Goal: Navigation & Orientation: Find specific page/section

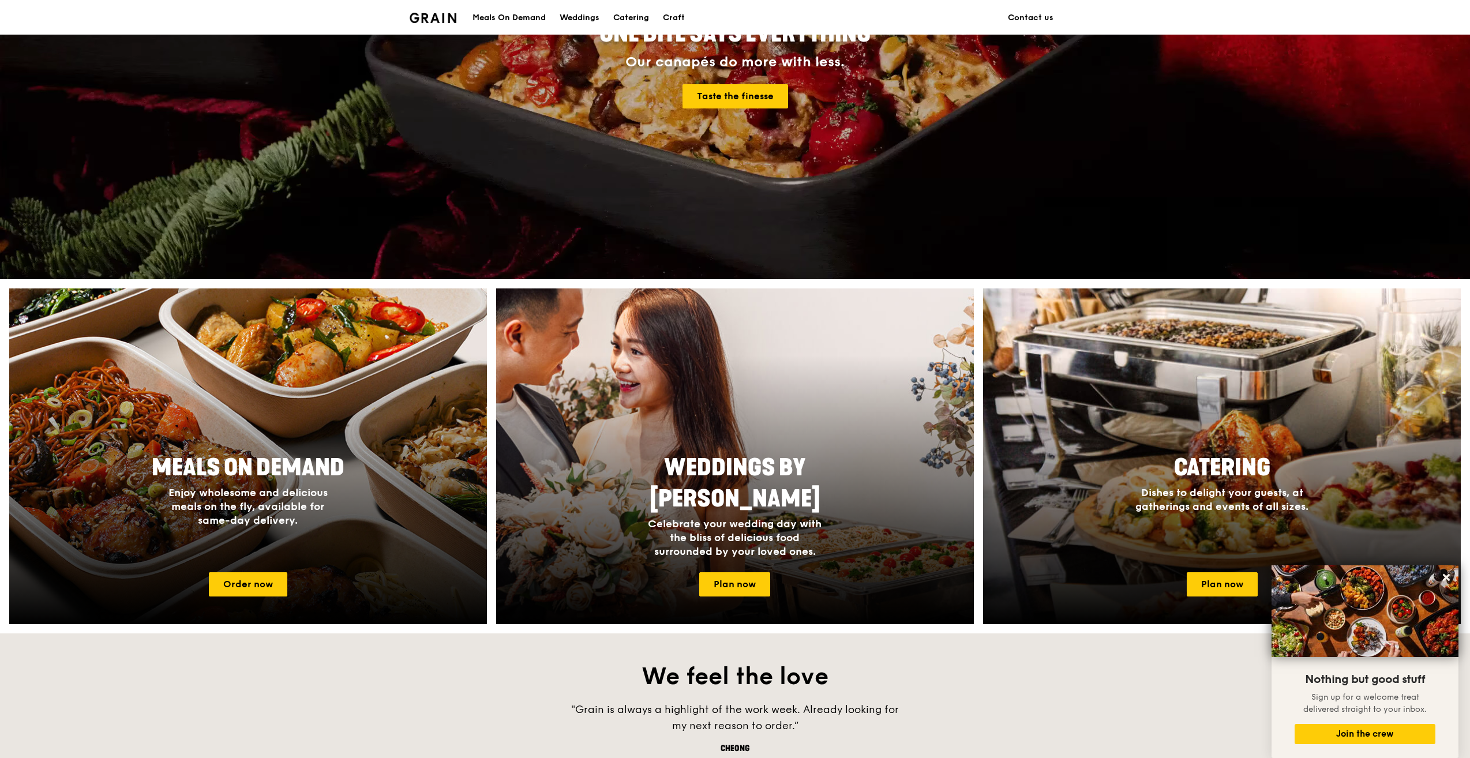
scroll to position [178, 0]
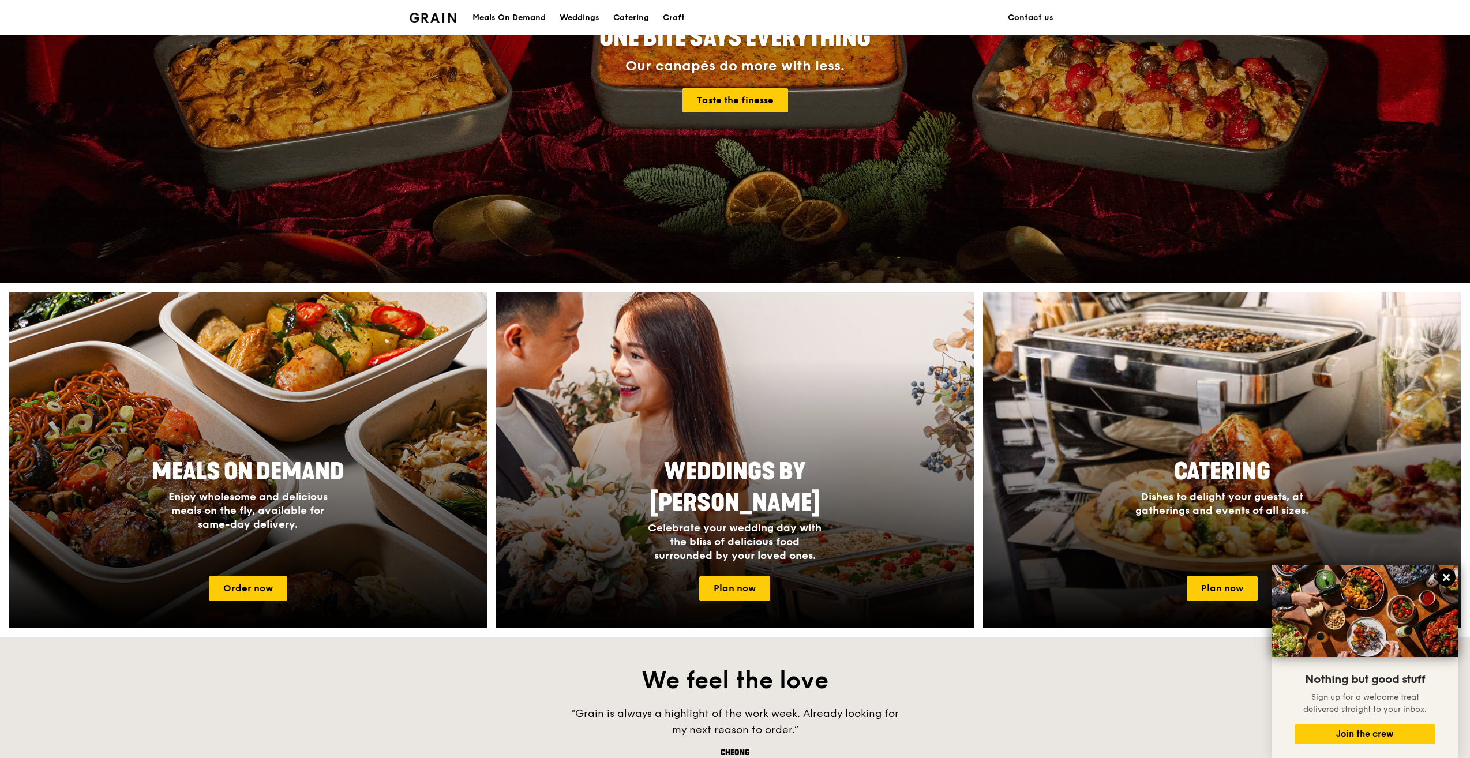
click at [1445, 572] on button at bounding box center [1446, 577] width 18 height 18
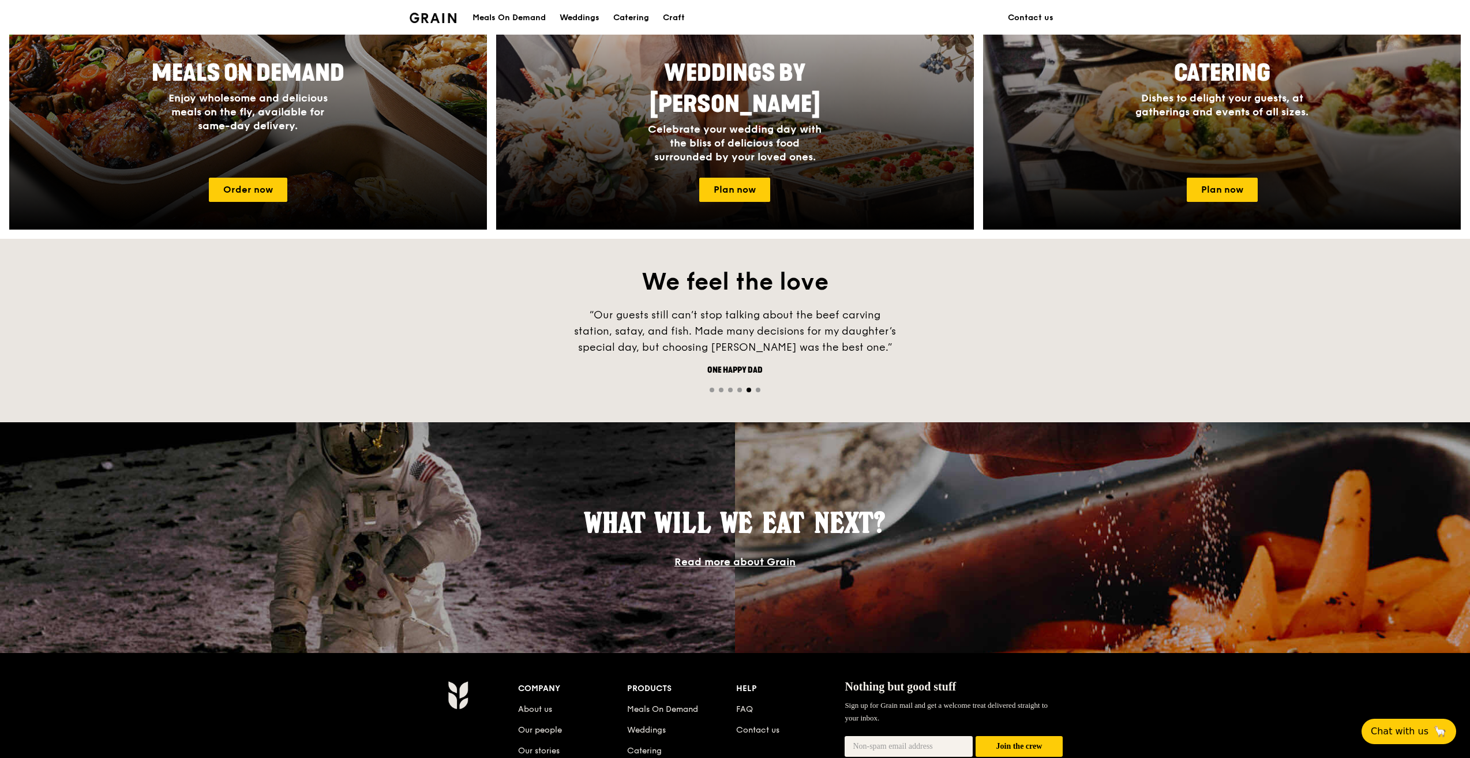
scroll to position [813, 0]
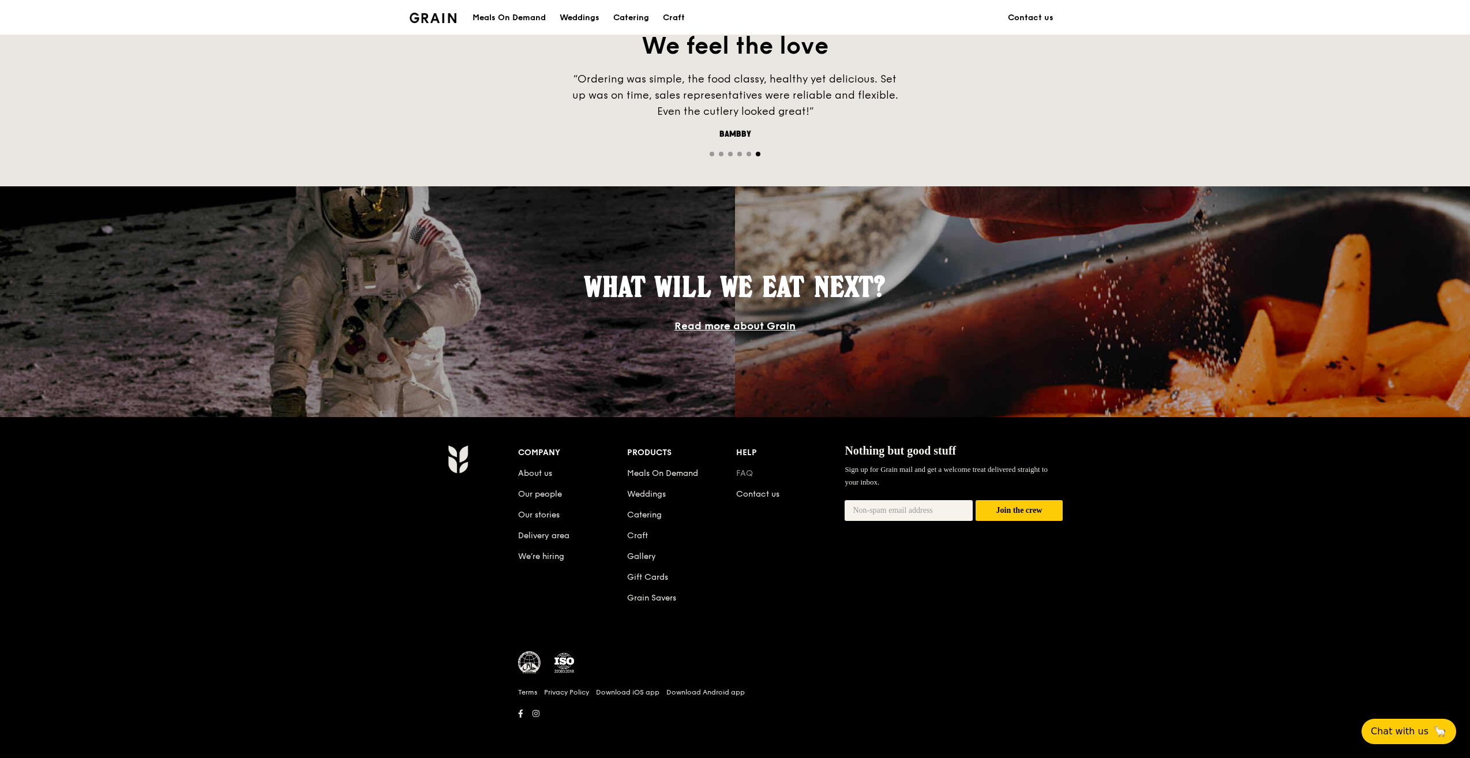
click at [749, 472] on link "FAQ" at bounding box center [744, 473] width 17 height 10
click at [516, 11] on div "Meals On Demand" at bounding box center [508, 18] width 73 height 35
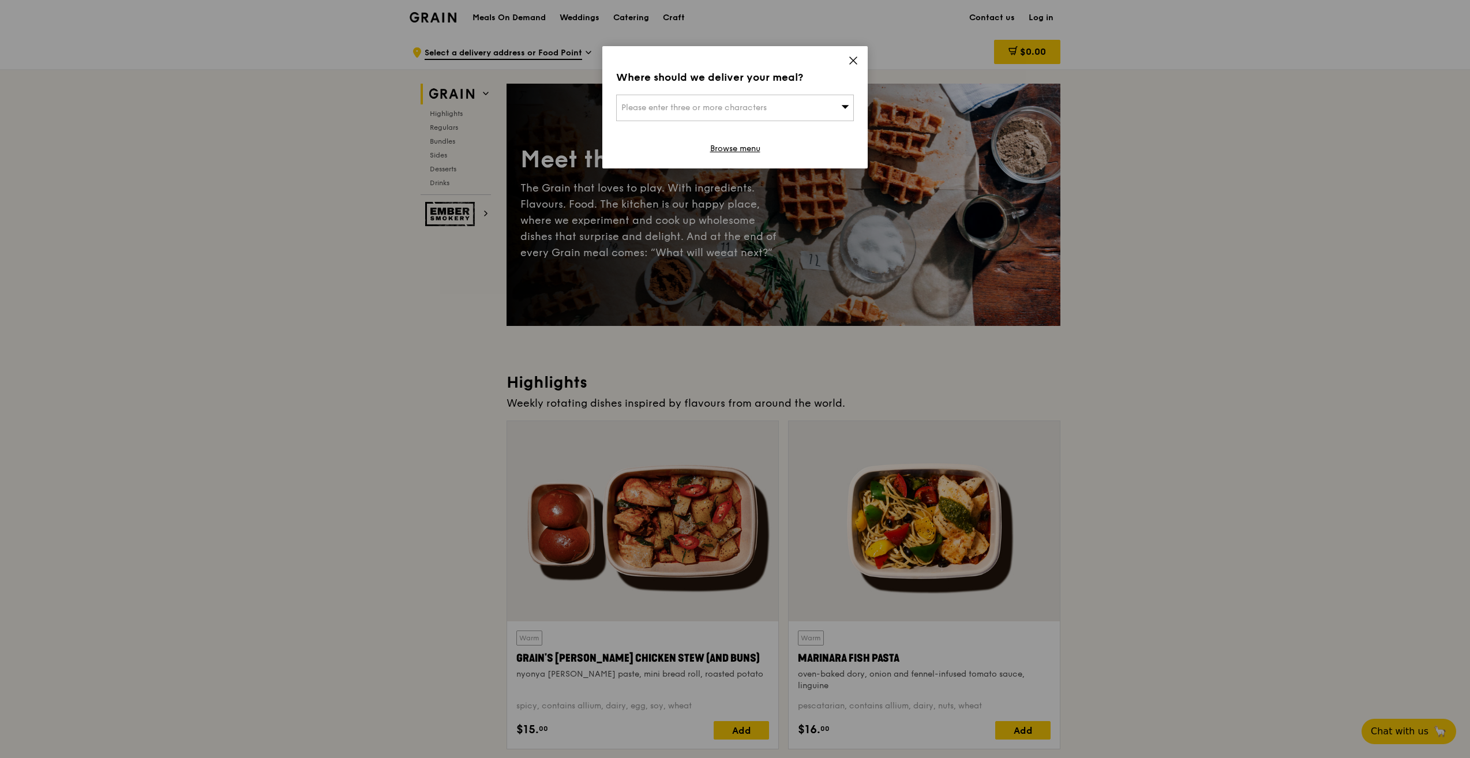
click at [851, 58] on icon at bounding box center [853, 60] width 10 height 10
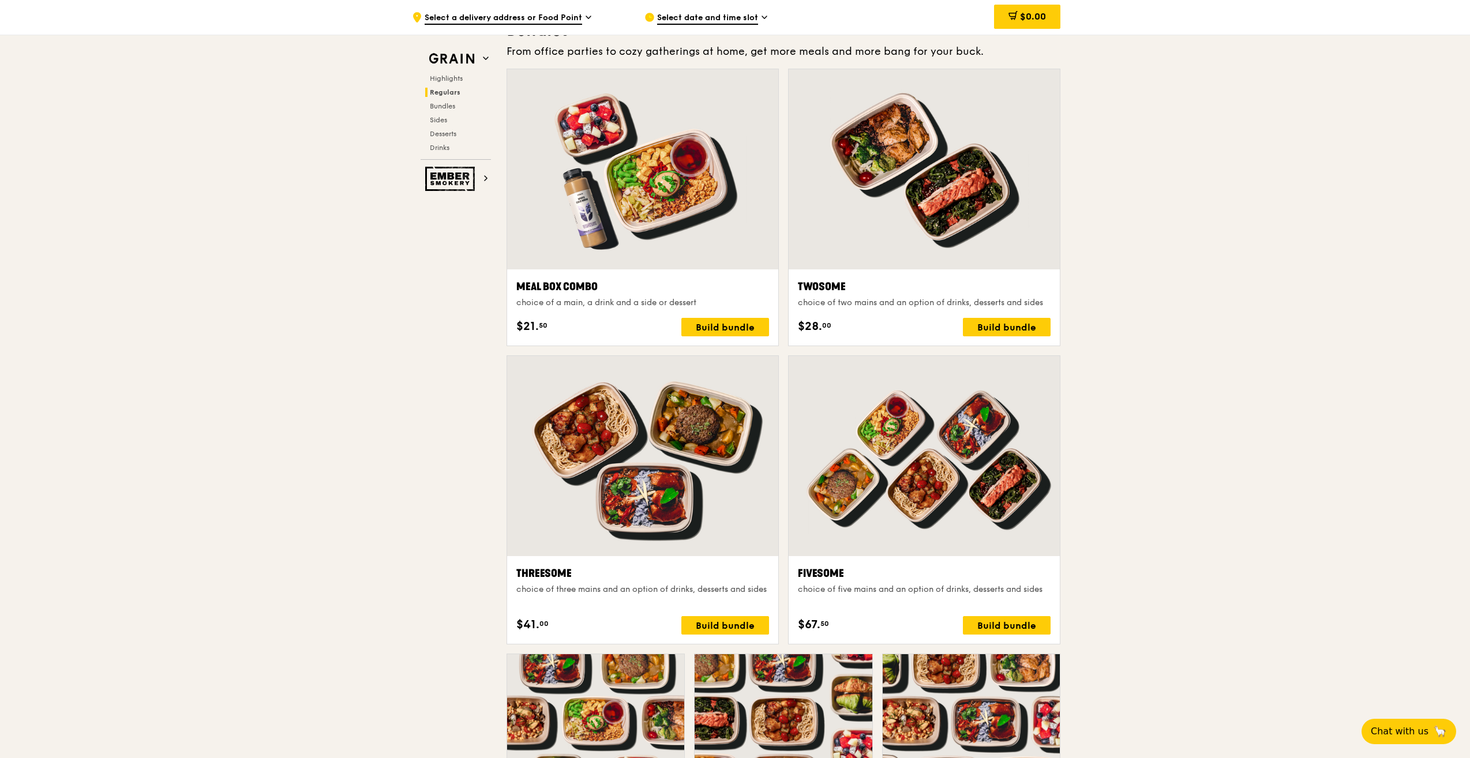
scroll to position [1582, 0]
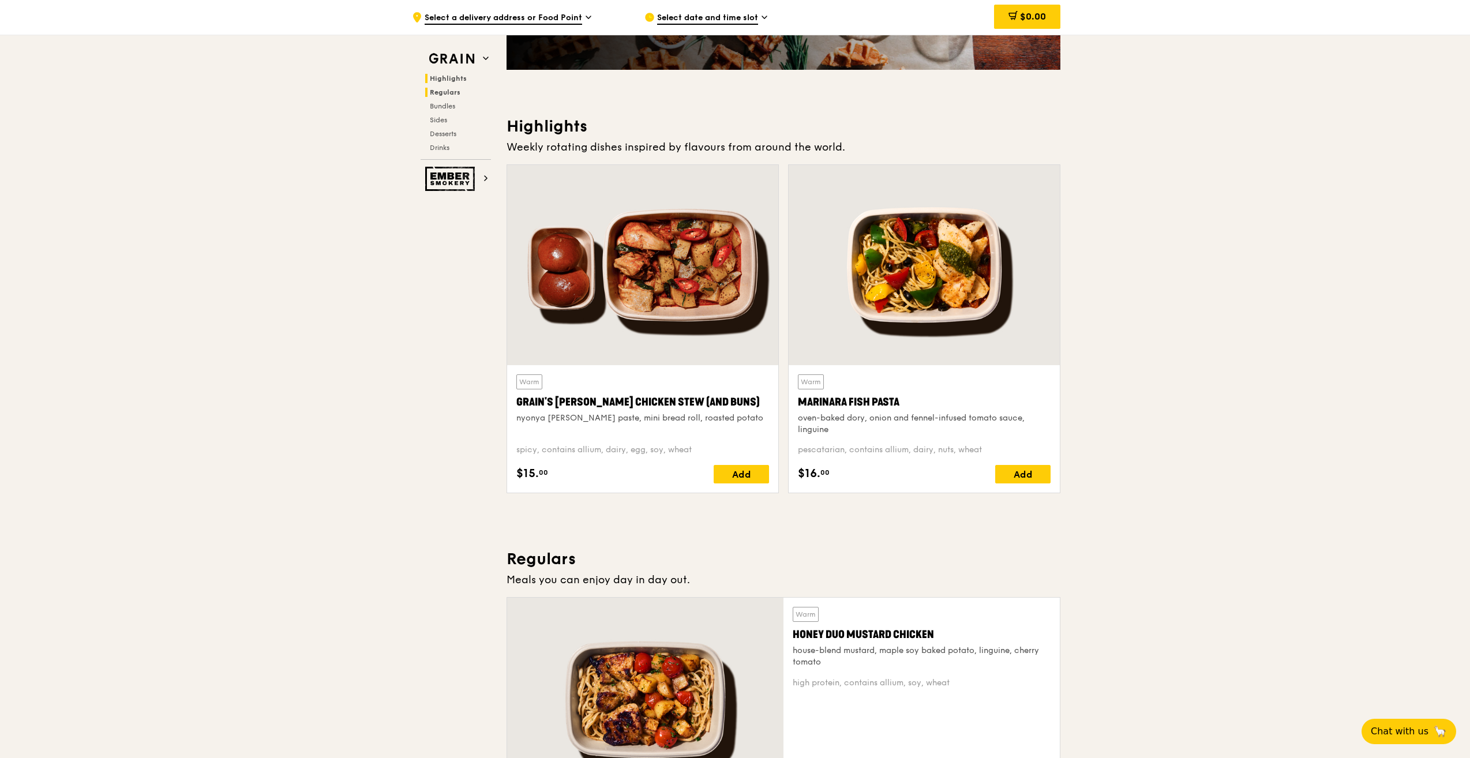
click at [438, 93] on span "Regulars" at bounding box center [445, 92] width 31 height 8
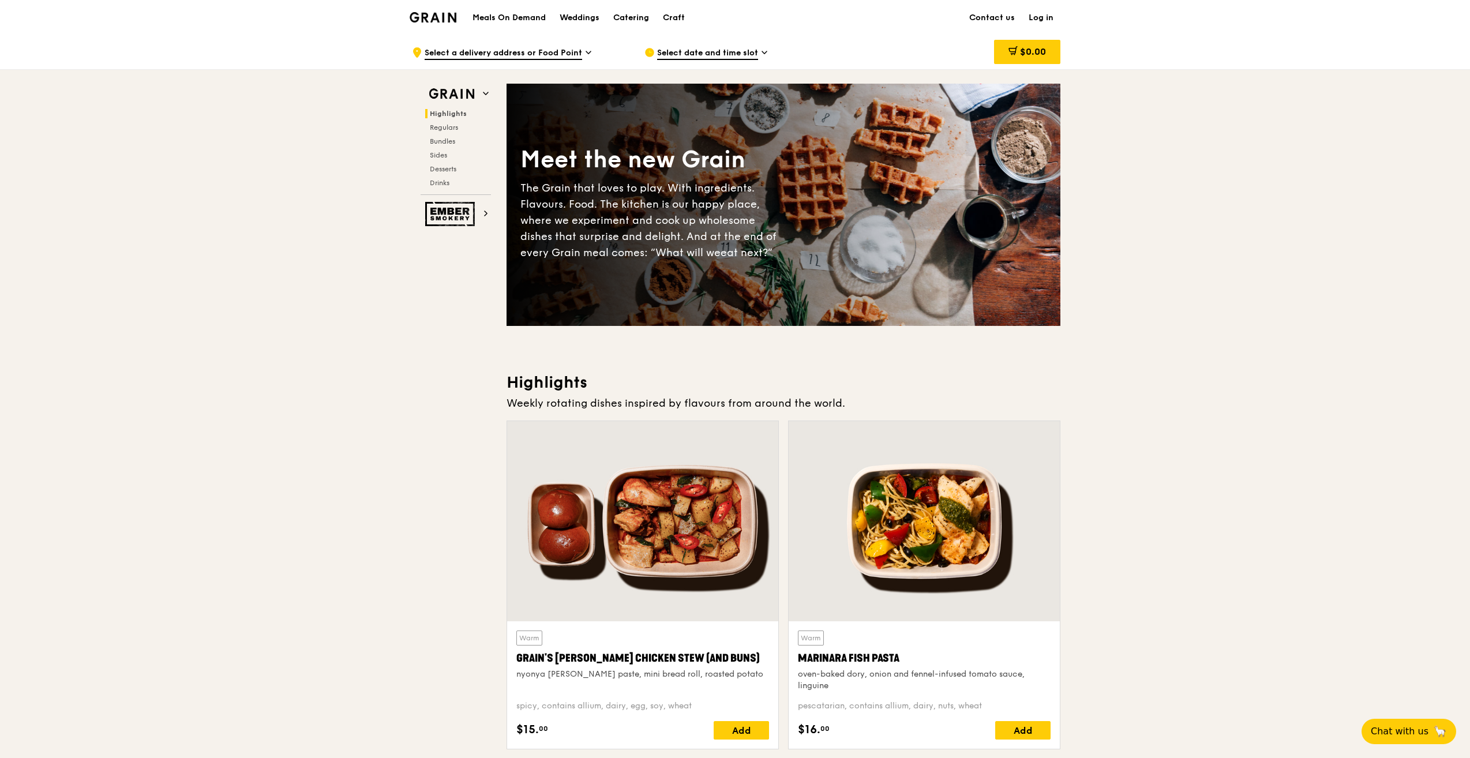
scroll to position [0, 0]
